Goal: Find specific page/section

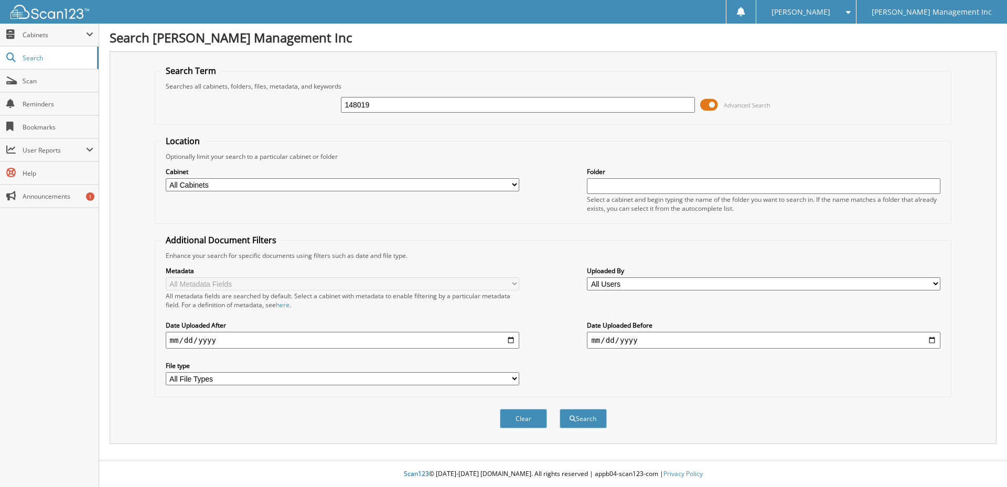
type input "148019"
click at [560, 409] on button "Search" at bounding box center [583, 418] width 47 height 19
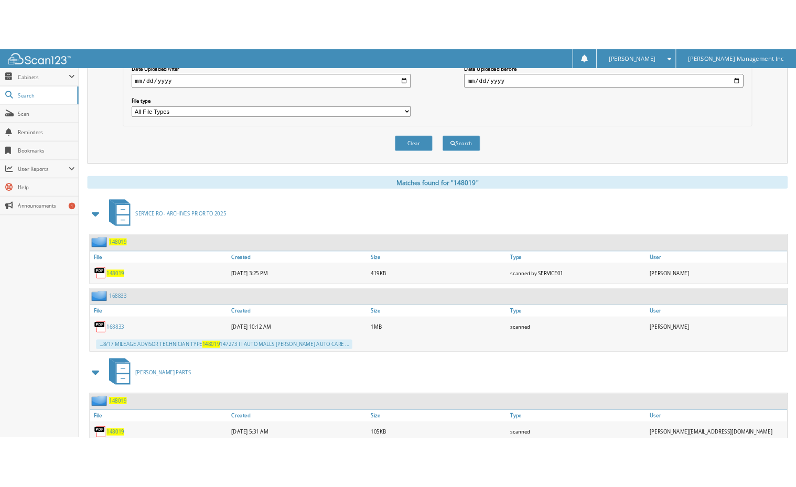
scroll to position [339, 0]
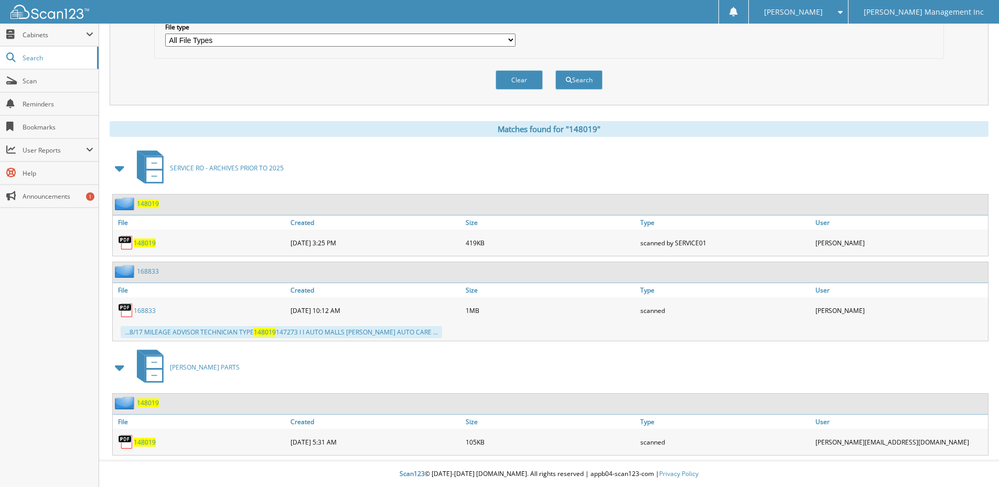
click at [145, 445] on span "148019" at bounding box center [145, 442] width 22 height 9
